Goal: Information Seeking & Learning: Find specific fact

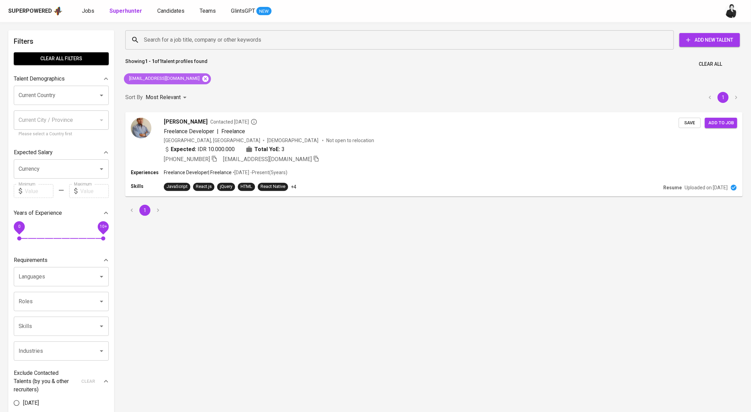
click at [202, 78] on icon at bounding box center [206, 79] width 8 height 8
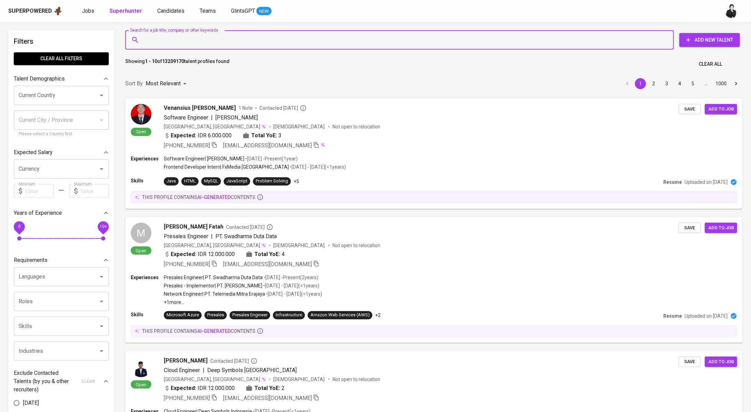
click at [178, 38] on input "Search for a job title, company or other keywords" at bounding box center [401, 39] width 518 height 13
paste input "[EMAIL_ADDRESS][DOMAIN_NAME]"
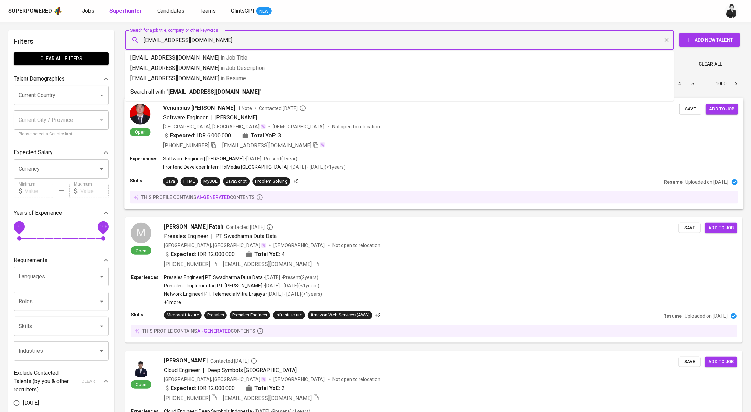
type input "[EMAIL_ADDRESS][DOMAIN_NAME]"
click at [242, 93] on p "Search all with " [EMAIL_ADDRESS][DOMAIN_NAME] "" at bounding box center [399, 92] width 538 height 8
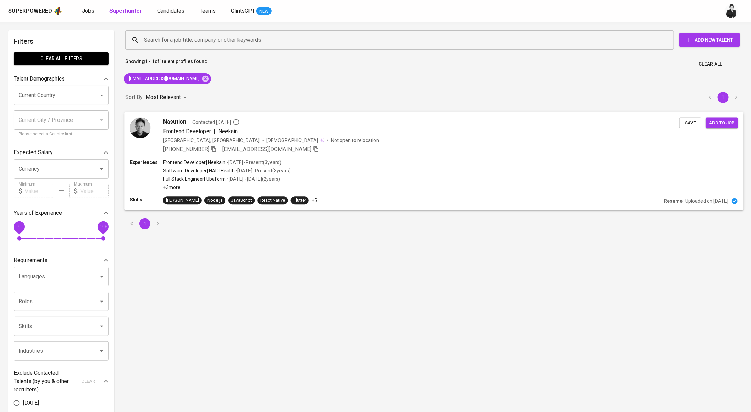
click at [243, 127] on div "Frontend Developer | Neekain" at bounding box center [421, 131] width 516 height 8
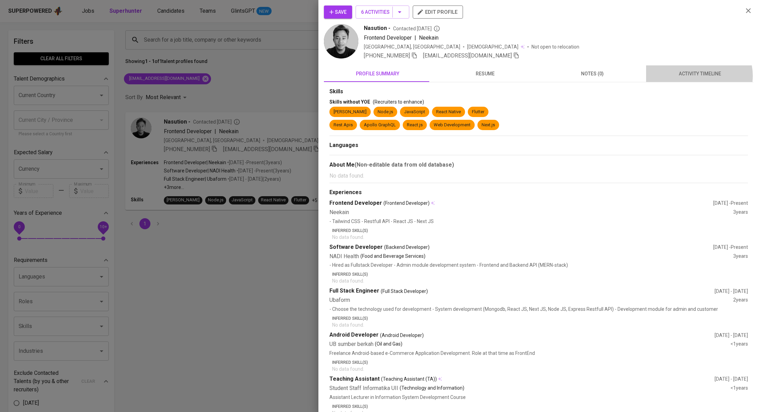
click at [693, 76] on span "activity timeline" at bounding box center [699, 74] width 99 height 9
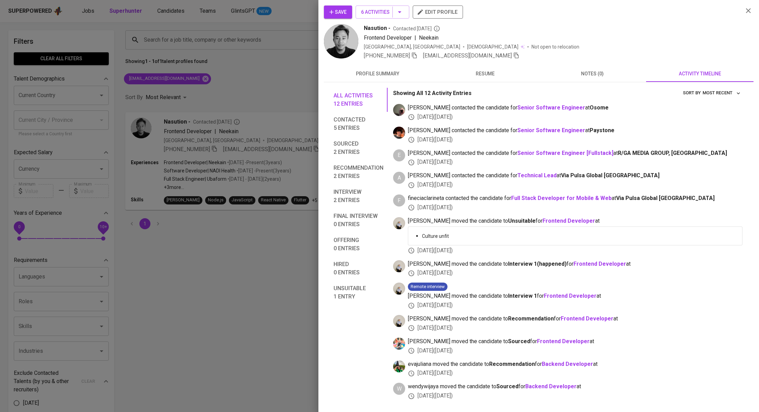
click at [205, 355] on div at bounding box center [379, 206] width 759 height 412
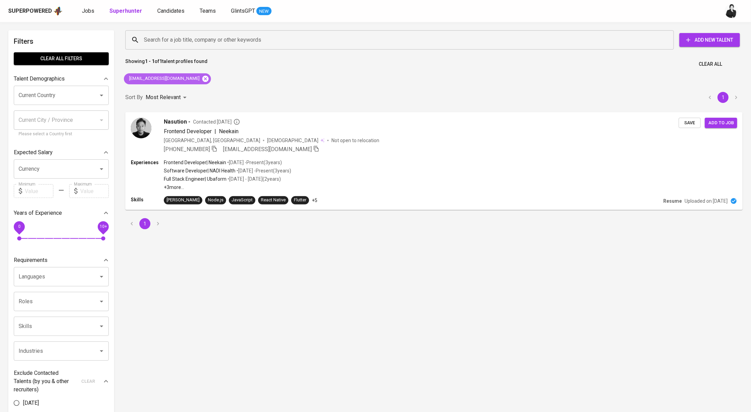
click at [202, 79] on icon at bounding box center [205, 78] width 6 height 6
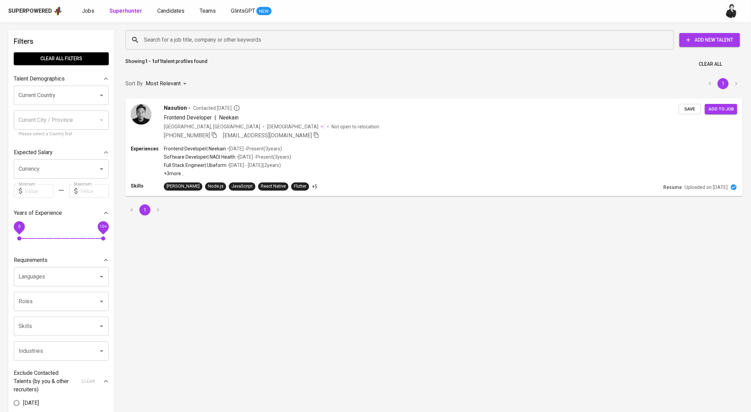
click at [252, 36] on input "Search for a job title, company or other keywords" at bounding box center [401, 39] width 518 height 13
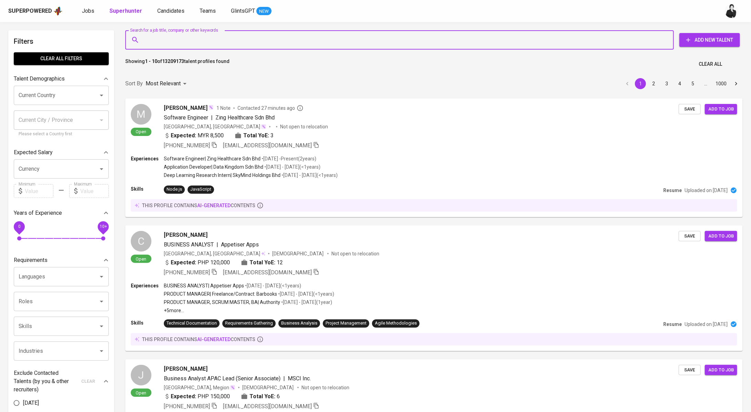
paste input "[EMAIL_ADDRESS][DOMAIN_NAME]"
type input "[EMAIL_ADDRESS][DOMAIN_NAME]"
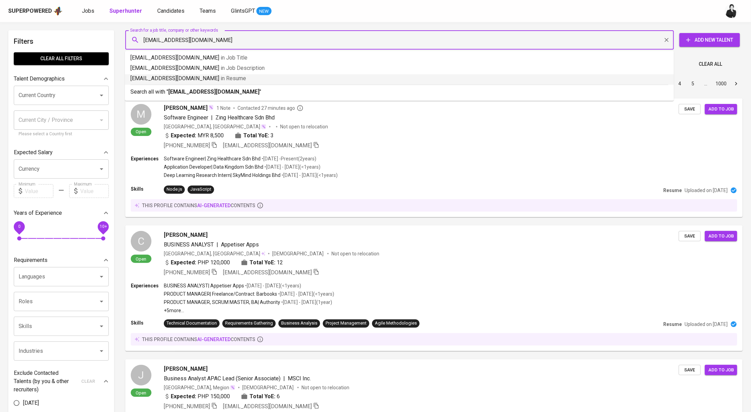
click at [231, 89] on p "Search all with " [EMAIL_ADDRESS][DOMAIN_NAME] "" at bounding box center [399, 92] width 538 height 8
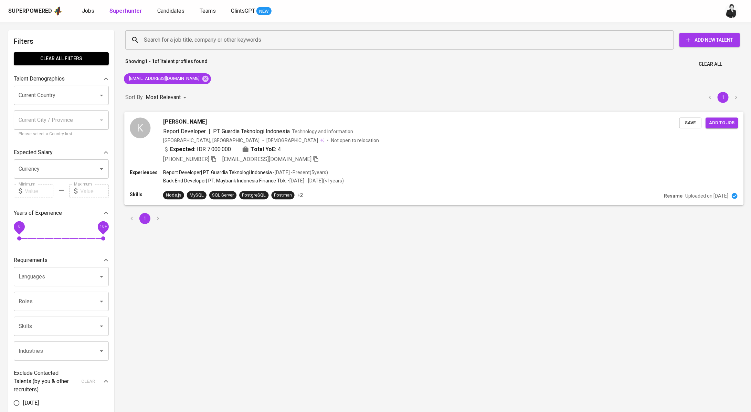
click at [231, 124] on div "[PERSON_NAME]" at bounding box center [421, 121] width 516 height 8
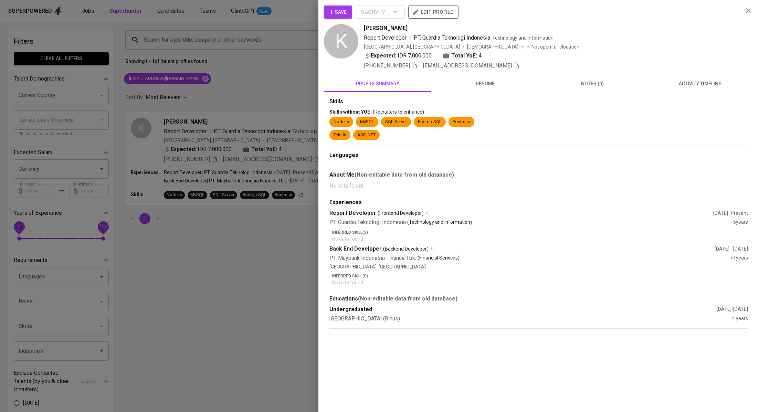
click at [705, 86] on span "activity timeline" at bounding box center [699, 83] width 99 height 9
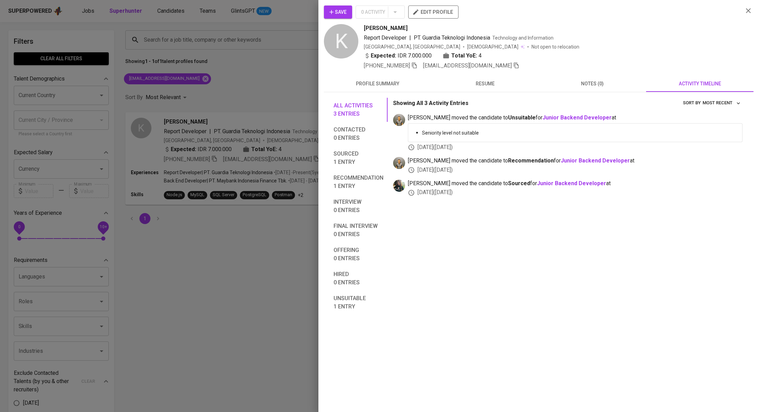
click at [270, 250] on div at bounding box center [379, 206] width 759 height 412
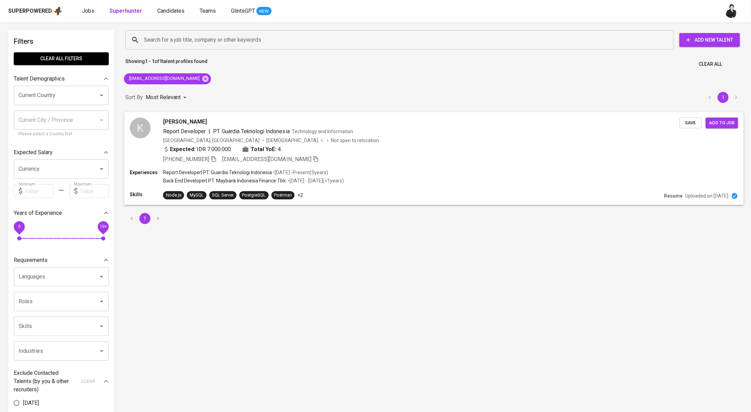
click at [198, 117] on span "[PERSON_NAME]" at bounding box center [185, 121] width 44 height 8
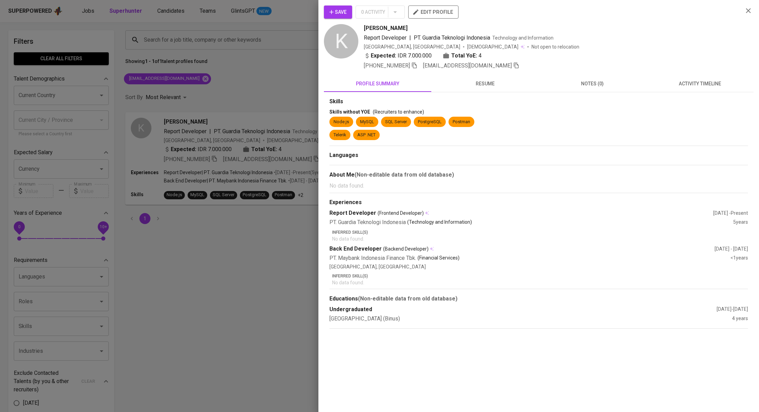
click at [704, 85] on span "activity timeline" at bounding box center [699, 83] width 99 height 9
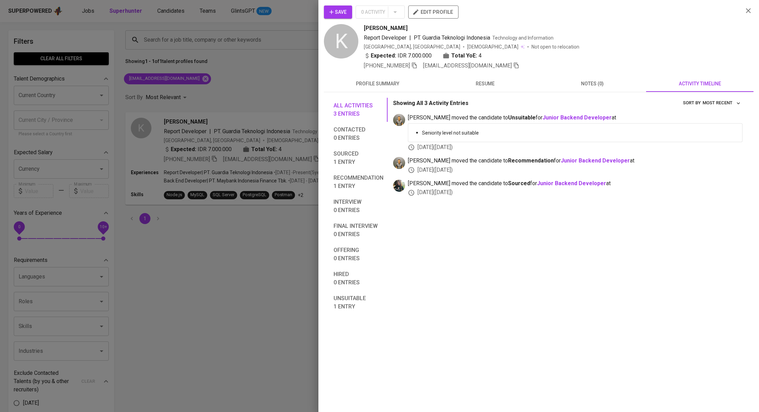
drag, startPoint x: 263, startPoint y: 88, endPoint x: 458, endPoint y: 11, distance: 209.8
click at [263, 88] on div at bounding box center [379, 206] width 759 height 412
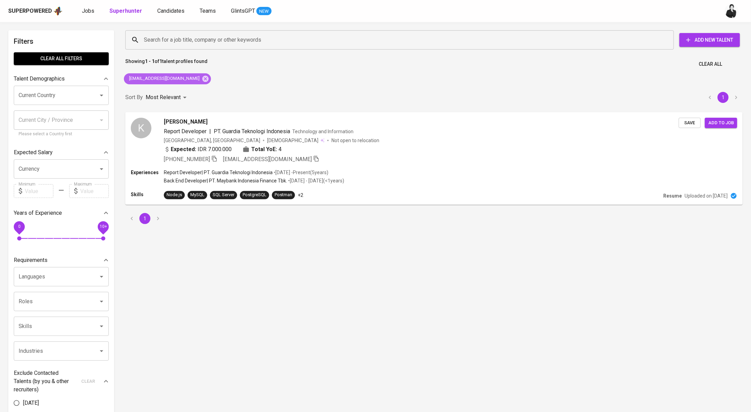
drag, startPoint x: 180, startPoint y: 80, endPoint x: 283, endPoint y: 7, distance: 126.1
click at [202, 80] on icon at bounding box center [205, 78] width 6 height 6
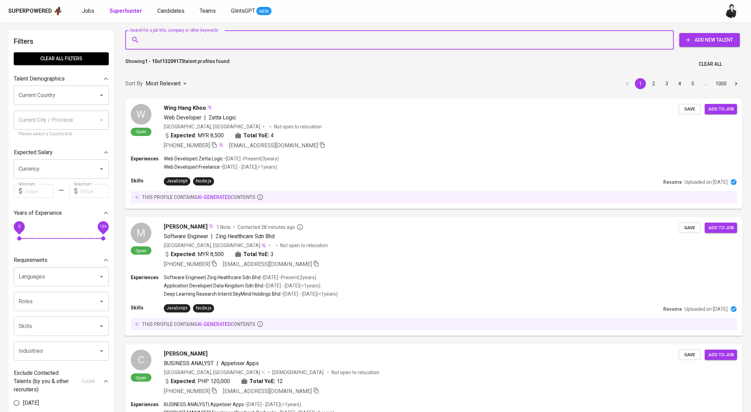
click at [293, 40] on input "Search for a job title, company or other keywords" at bounding box center [401, 39] width 518 height 13
paste input "[EMAIL_ADDRESS][DOMAIN_NAME]"
type input "[EMAIL_ADDRESS][DOMAIN_NAME]"
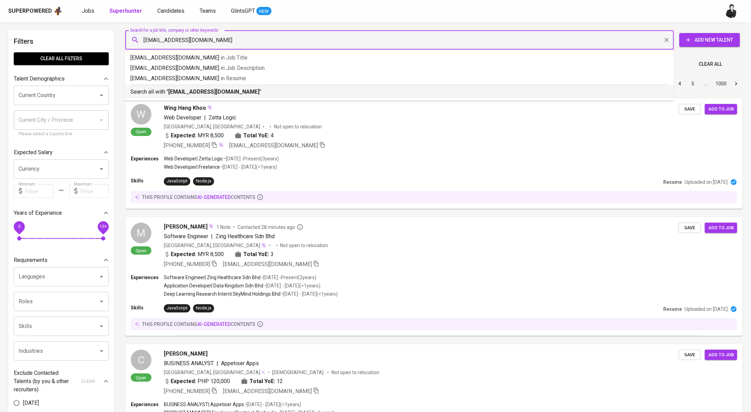
click at [265, 91] on p "Search all with " [EMAIL_ADDRESS][DOMAIN_NAME] "" at bounding box center [399, 92] width 538 height 8
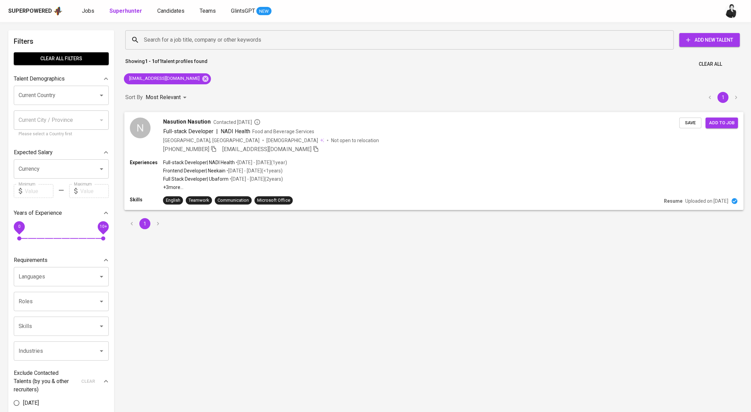
click at [278, 123] on div "Nasution Nasution Contacted [DATE]" at bounding box center [421, 121] width 516 height 8
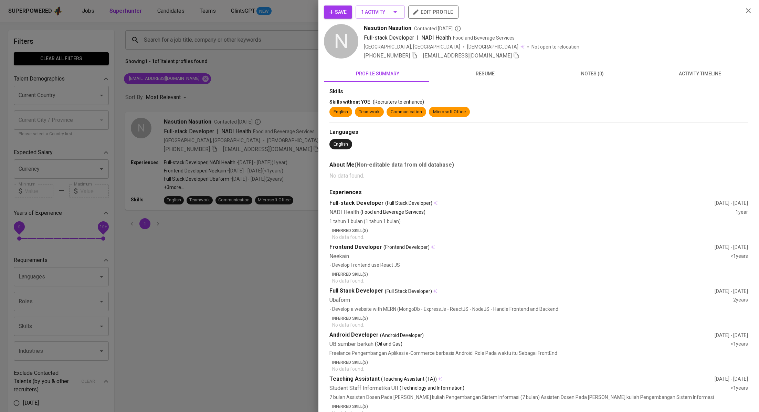
click at [656, 80] on button "activity timeline" at bounding box center [699, 73] width 107 height 17
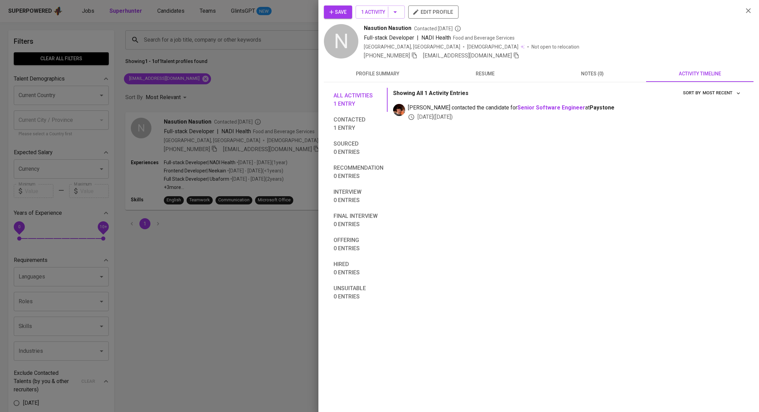
click at [394, 82] on div "All activities 1 entry Contacted 1 entry Sourced 0 entries Recommendation 0 ent…" at bounding box center [538, 193] width 429 height 222
click at [397, 76] on span "profile summary" at bounding box center [377, 74] width 99 height 9
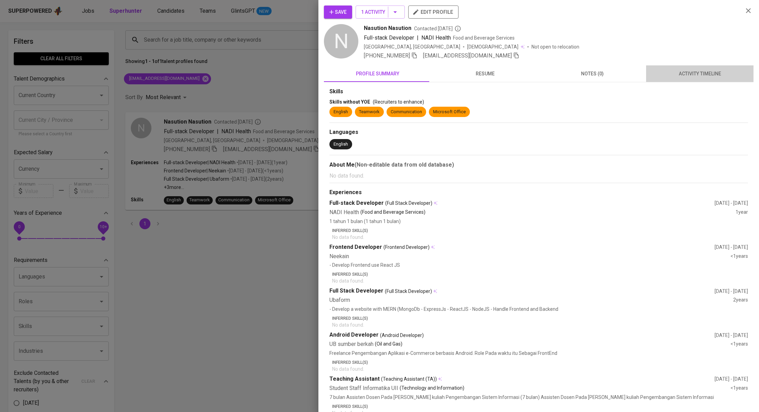
click at [716, 73] on span "activity timeline" at bounding box center [699, 74] width 99 height 9
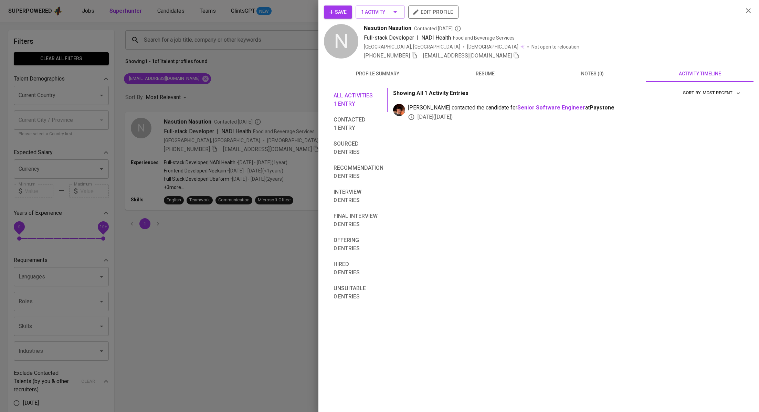
click at [276, 85] on div at bounding box center [379, 206] width 759 height 412
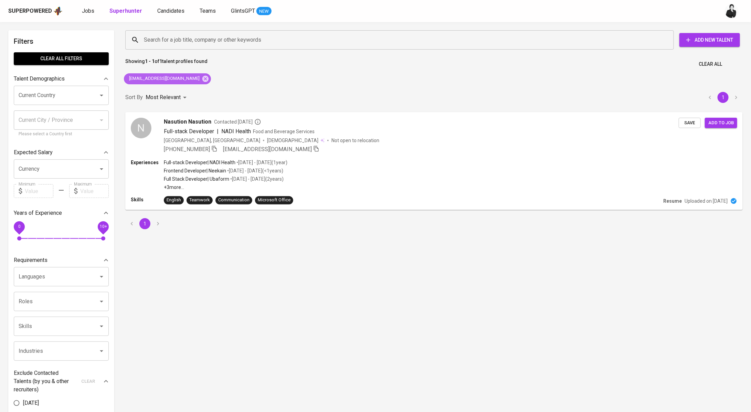
click at [202, 77] on icon at bounding box center [205, 78] width 6 height 6
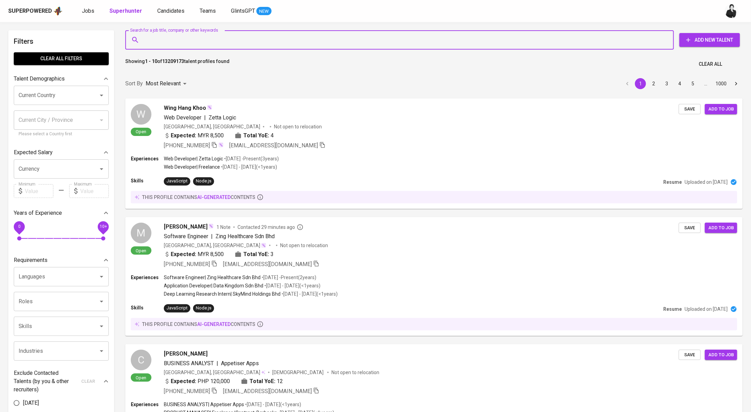
click at [208, 41] on input "Search for a job title, company or other keywords" at bounding box center [401, 39] width 518 height 13
paste input "[EMAIL_ADDRESS][DOMAIN_NAME]"
type input "[EMAIL_ADDRESS][DOMAIN_NAME]"
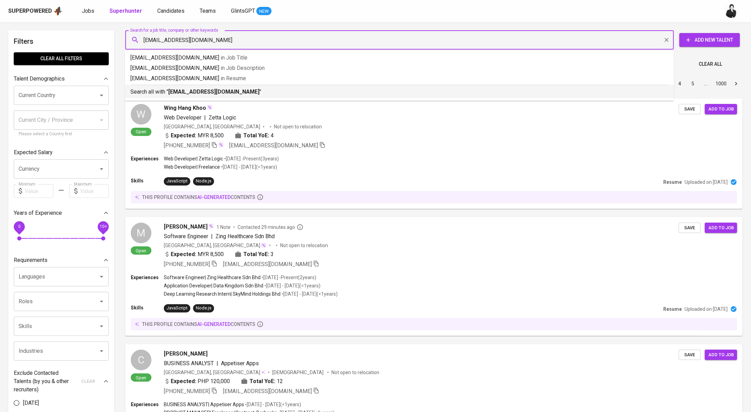
drag, startPoint x: 195, startPoint y: 92, endPoint x: 181, endPoint y: 66, distance: 29.6
click at [195, 92] on b "[EMAIL_ADDRESS][DOMAIN_NAME]" at bounding box center [213, 91] width 91 height 7
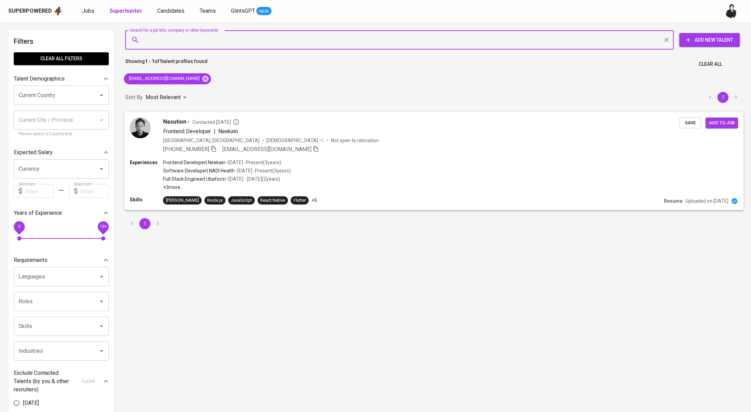
click at [225, 123] on span "Contacted [DATE]" at bounding box center [215, 121] width 47 height 7
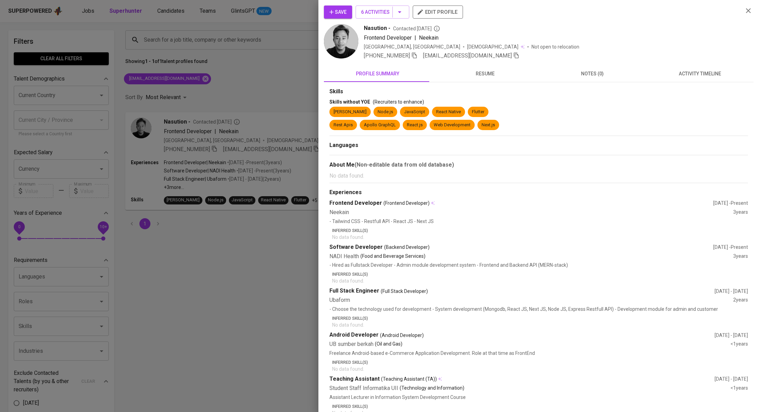
click at [685, 83] on div "Skills Skills without YOE (Recruiters to enhance) [PERSON_NAME] Node.js JavaScr…" at bounding box center [538, 288] width 429 height 412
click at [687, 79] on button "activity timeline" at bounding box center [699, 73] width 107 height 17
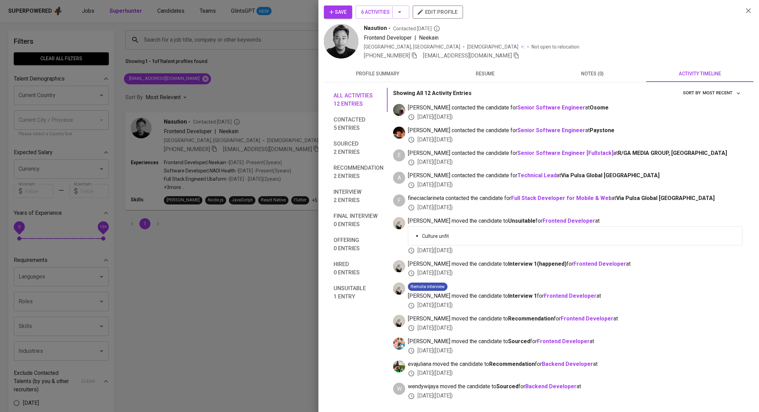
click at [256, 75] on div at bounding box center [379, 206] width 759 height 412
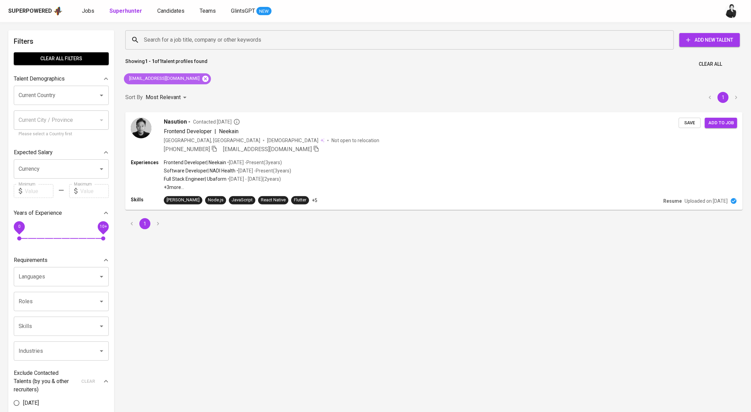
click at [202, 76] on icon at bounding box center [205, 78] width 6 height 6
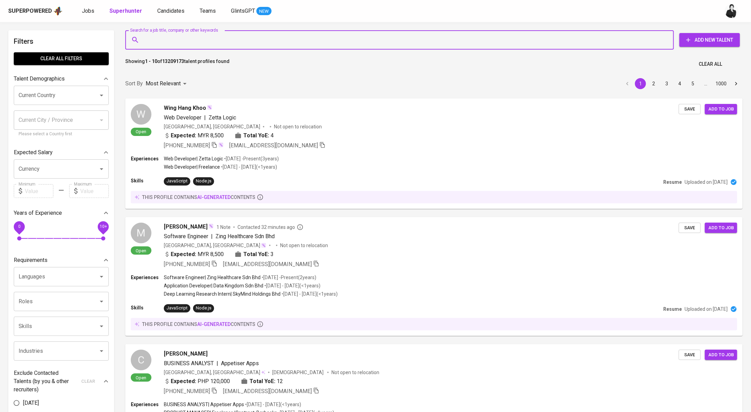
click at [173, 38] on input "Search for a job title, company or other keywords" at bounding box center [401, 39] width 518 height 13
paste input "[EMAIL_ADDRESS][DOMAIN_NAME]"
type input "[EMAIL_ADDRESS][DOMAIN_NAME]"
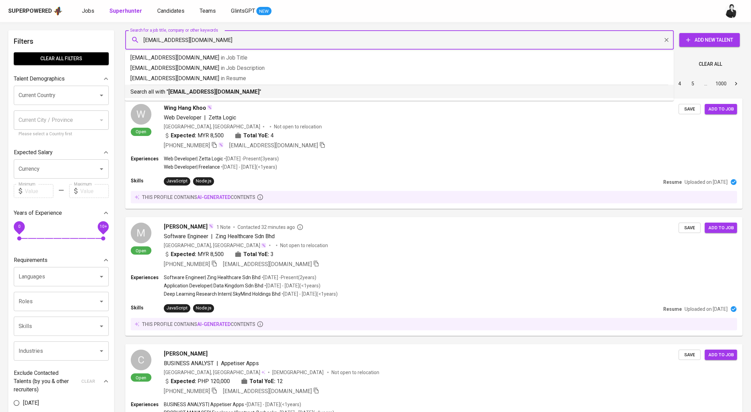
click at [223, 95] on p "Search all with " yoezasapoetro@hotmail.com "" at bounding box center [399, 92] width 538 height 8
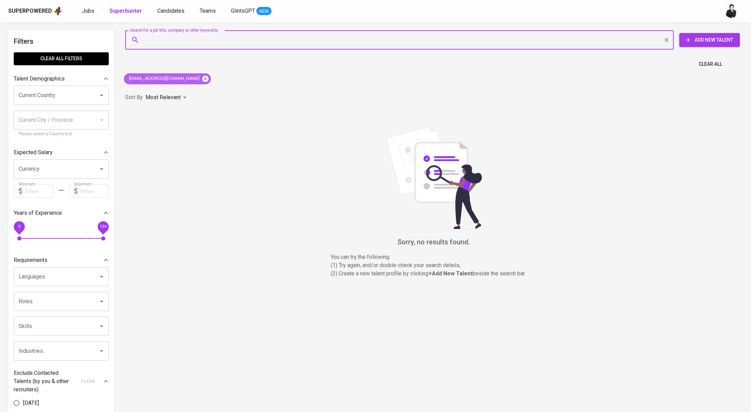
click at [202, 78] on icon at bounding box center [205, 78] width 6 height 6
